Goal: Check status

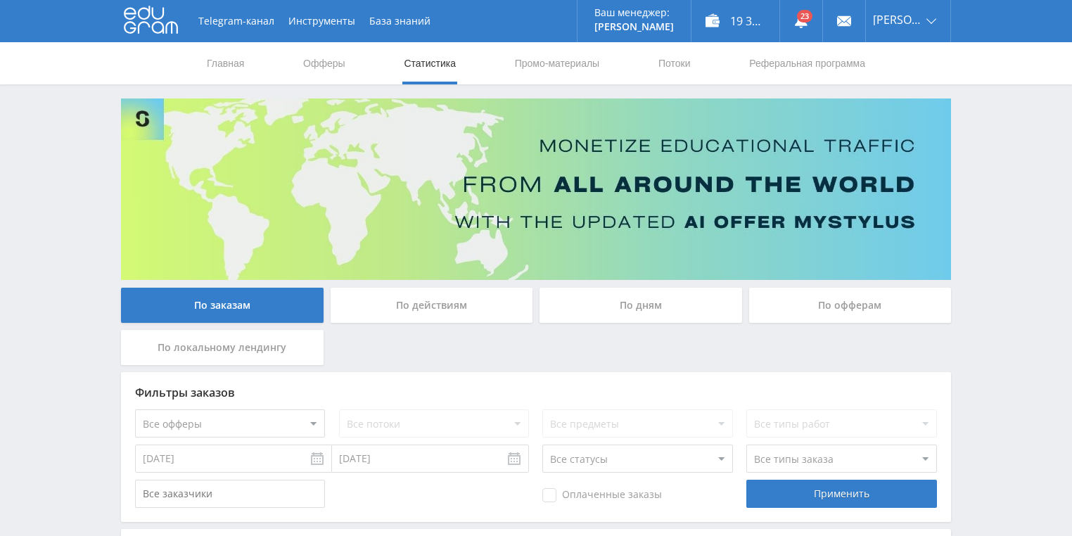
scroll to position [113, 0]
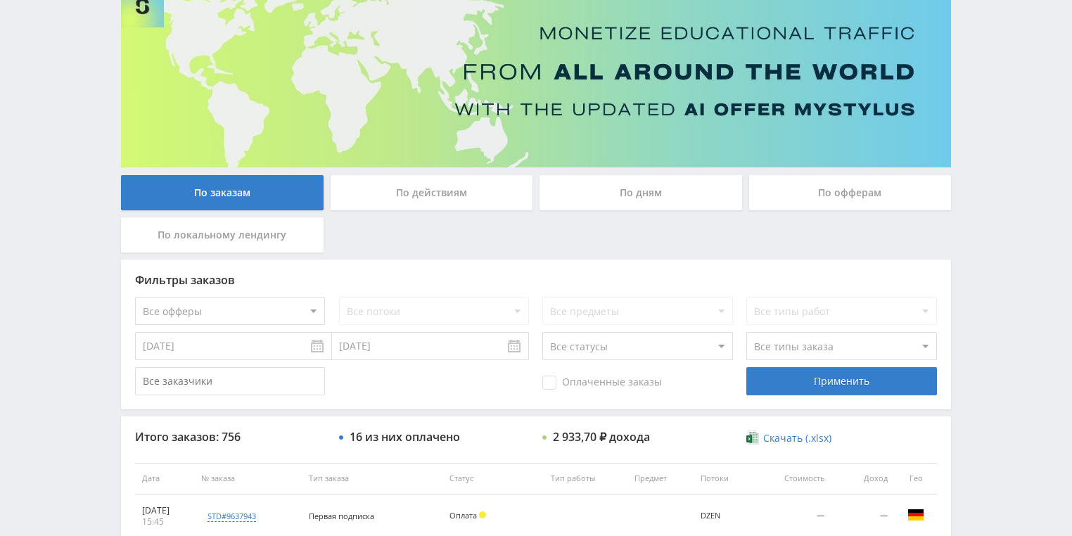
click at [412, 188] on div "По действиям" at bounding box center [432, 192] width 203 height 35
click at [0, 0] on input "По действиям" at bounding box center [0, 0] width 0 height 0
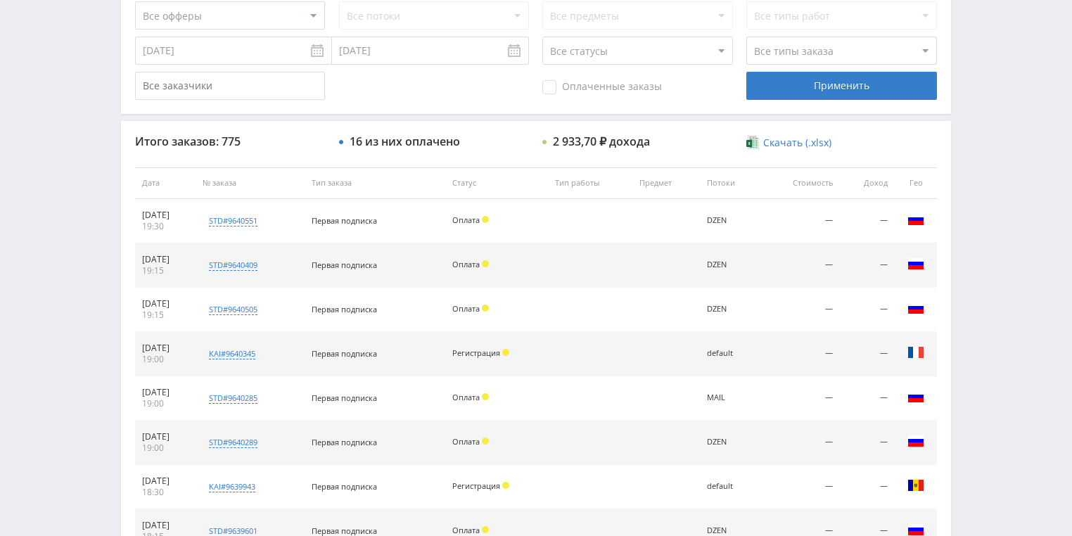
scroll to position [507, 0]
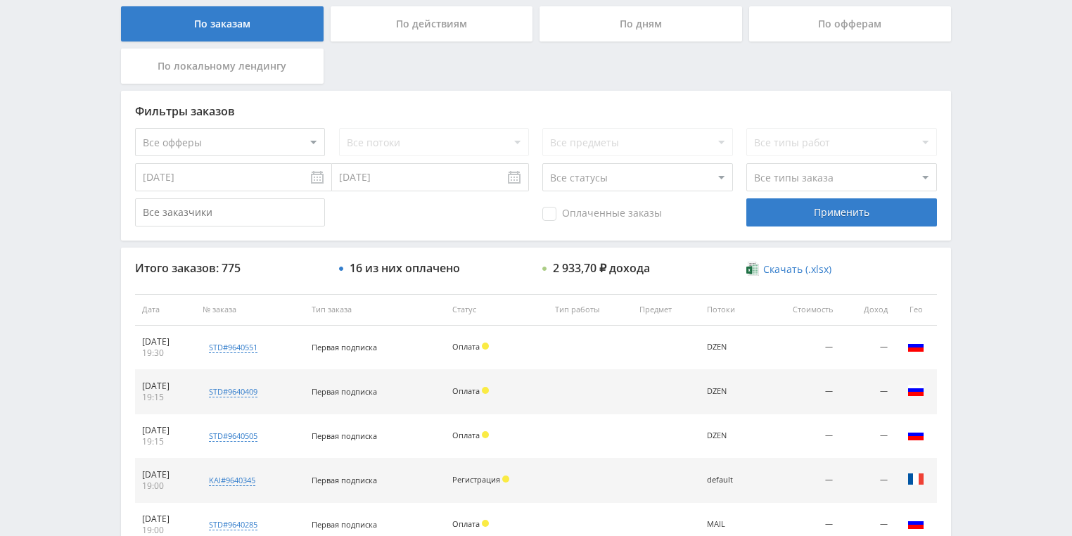
click at [437, 24] on div "По действиям" at bounding box center [432, 23] width 203 height 35
click at [0, 0] on input "По действиям" at bounding box center [0, 0] width 0 height 0
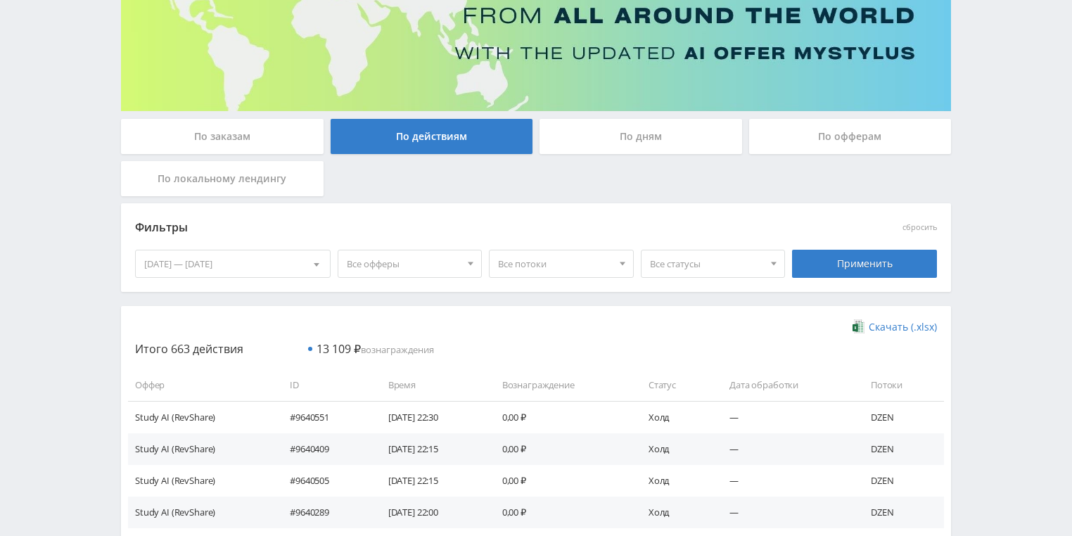
click at [577, 138] on div "По дням" at bounding box center [641, 136] width 203 height 35
click at [0, 0] on input "По дням" at bounding box center [0, 0] width 0 height 0
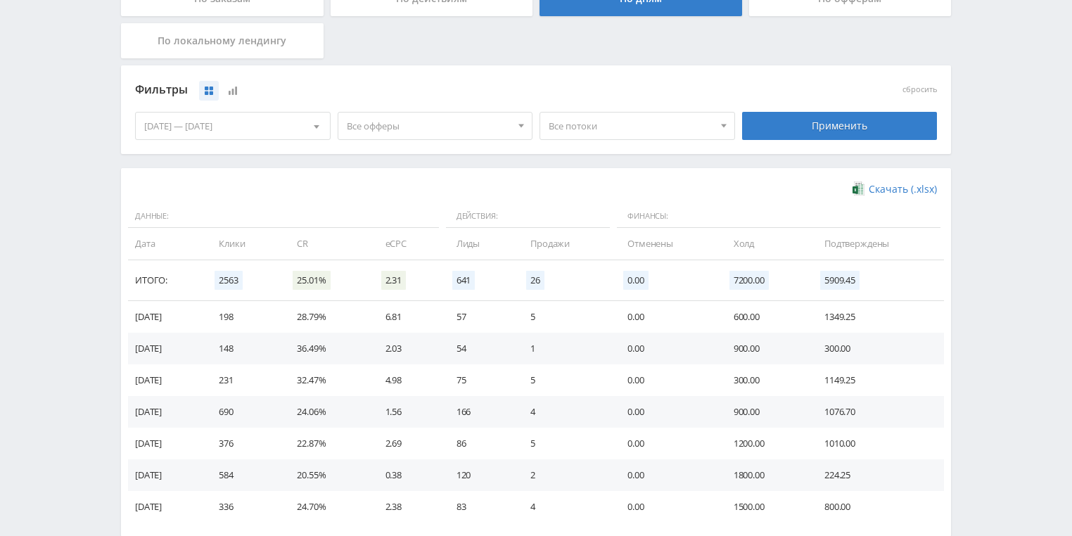
scroll to position [338, 0]
